Goal: Task Accomplishment & Management: Manage account settings

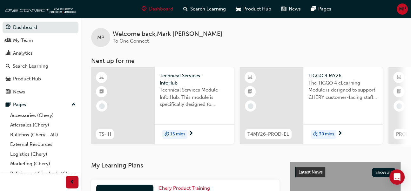
click at [402, 8] on span "MP" at bounding box center [402, 8] width 7 height 7
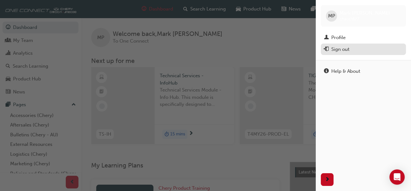
click at [338, 49] on div "Sign out" at bounding box center [340, 49] width 18 height 7
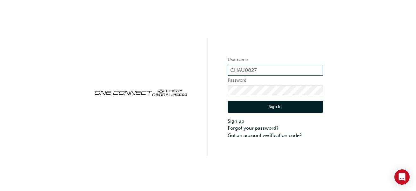
click at [257, 67] on input "CHAU0827" at bounding box center [274, 70] width 95 height 11
type input "CHAU1680"
click at [267, 105] on button "Sign In" at bounding box center [274, 107] width 95 height 12
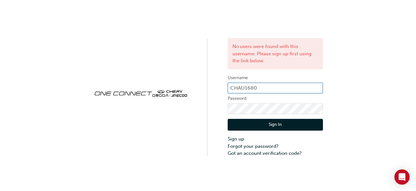
drag, startPoint x: 265, startPoint y: 86, endPoint x: 223, endPoint y: 91, distance: 41.9
click at [223, 91] on div "No users were found with this username. Please sign up first using the link bel…" at bounding box center [208, 78] width 416 height 157
type input "chau0827"
click at [252, 122] on button "Sign In" at bounding box center [274, 125] width 95 height 12
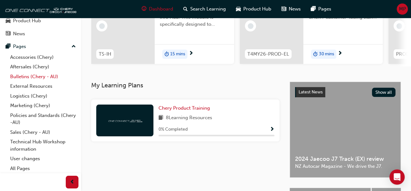
scroll to position [80, 0]
click at [33, 56] on link "Accessories (Chery)" at bounding box center [43, 57] width 71 height 10
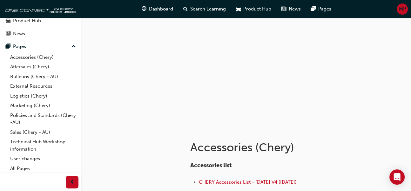
click at [399, 9] on span "MP" at bounding box center [402, 8] width 7 height 7
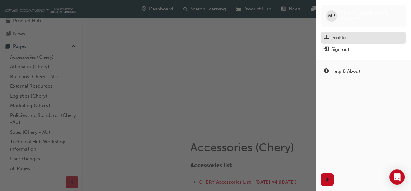
click at [340, 37] on div "Profile" at bounding box center [338, 37] width 14 height 7
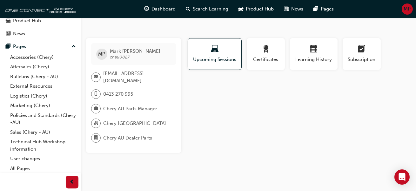
click at [408, 6] on span "MP" at bounding box center [407, 8] width 7 height 7
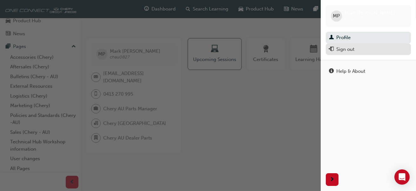
click at [354, 50] on div "Sign out" at bounding box center [368, 49] width 79 height 8
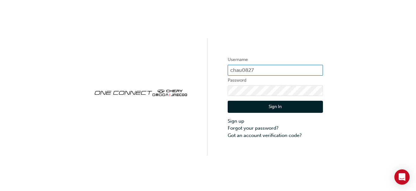
click at [268, 71] on input "chau0827" at bounding box center [274, 70] width 95 height 11
type input "CHAU0827"
click at [279, 108] on button "Sign In" at bounding box center [274, 107] width 95 height 12
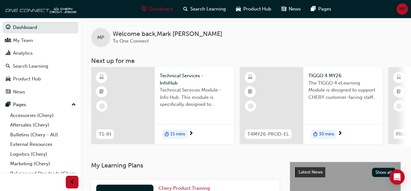
click at [401, 8] on span "MP" at bounding box center [402, 8] width 7 height 7
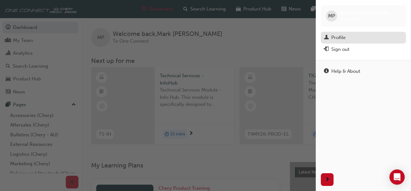
click at [341, 38] on div "Profile" at bounding box center [338, 37] width 14 height 7
